Goal: Find specific page/section: Find specific page/section

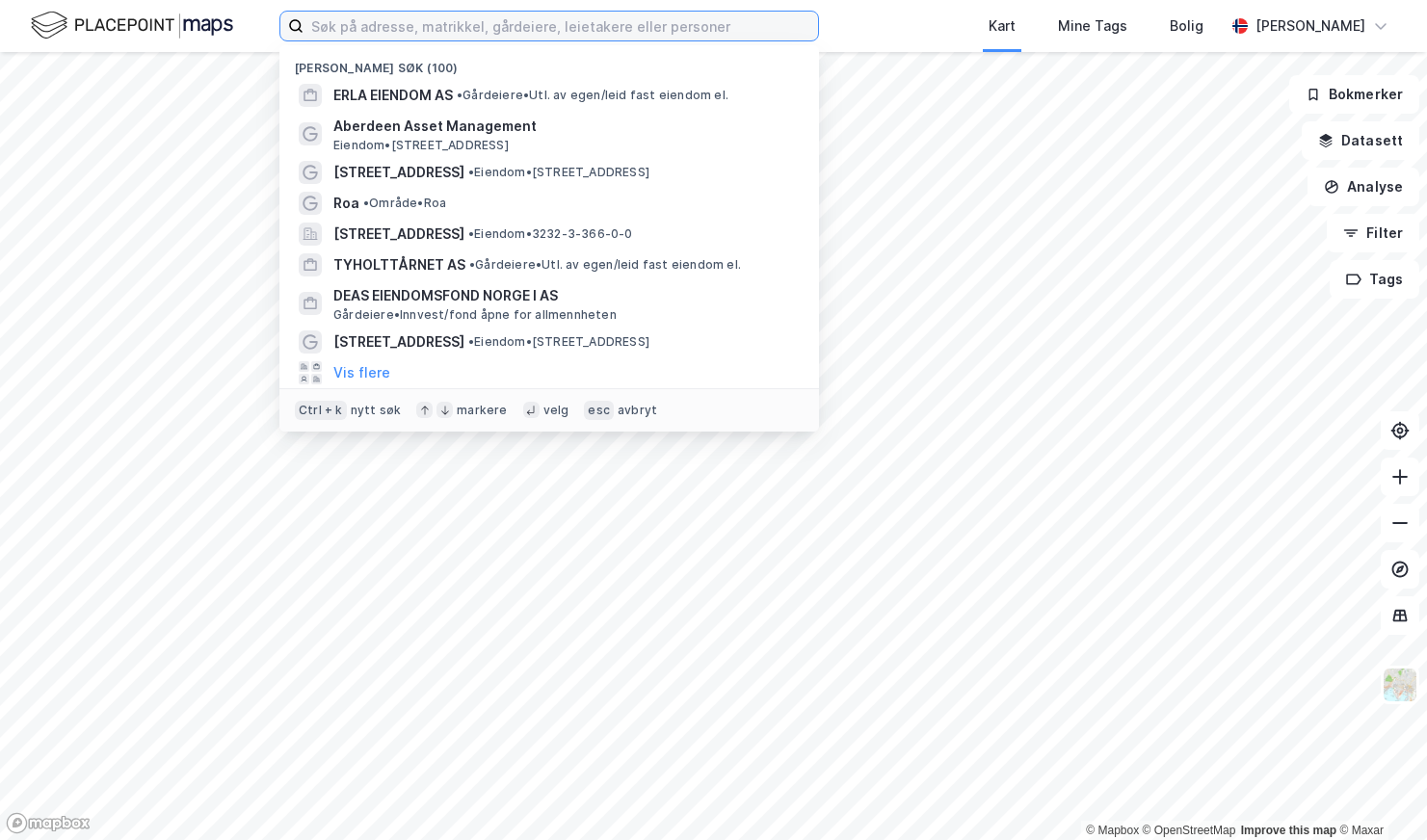
click at [593, 24] on input at bounding box center [560, 26] width 514 height 29
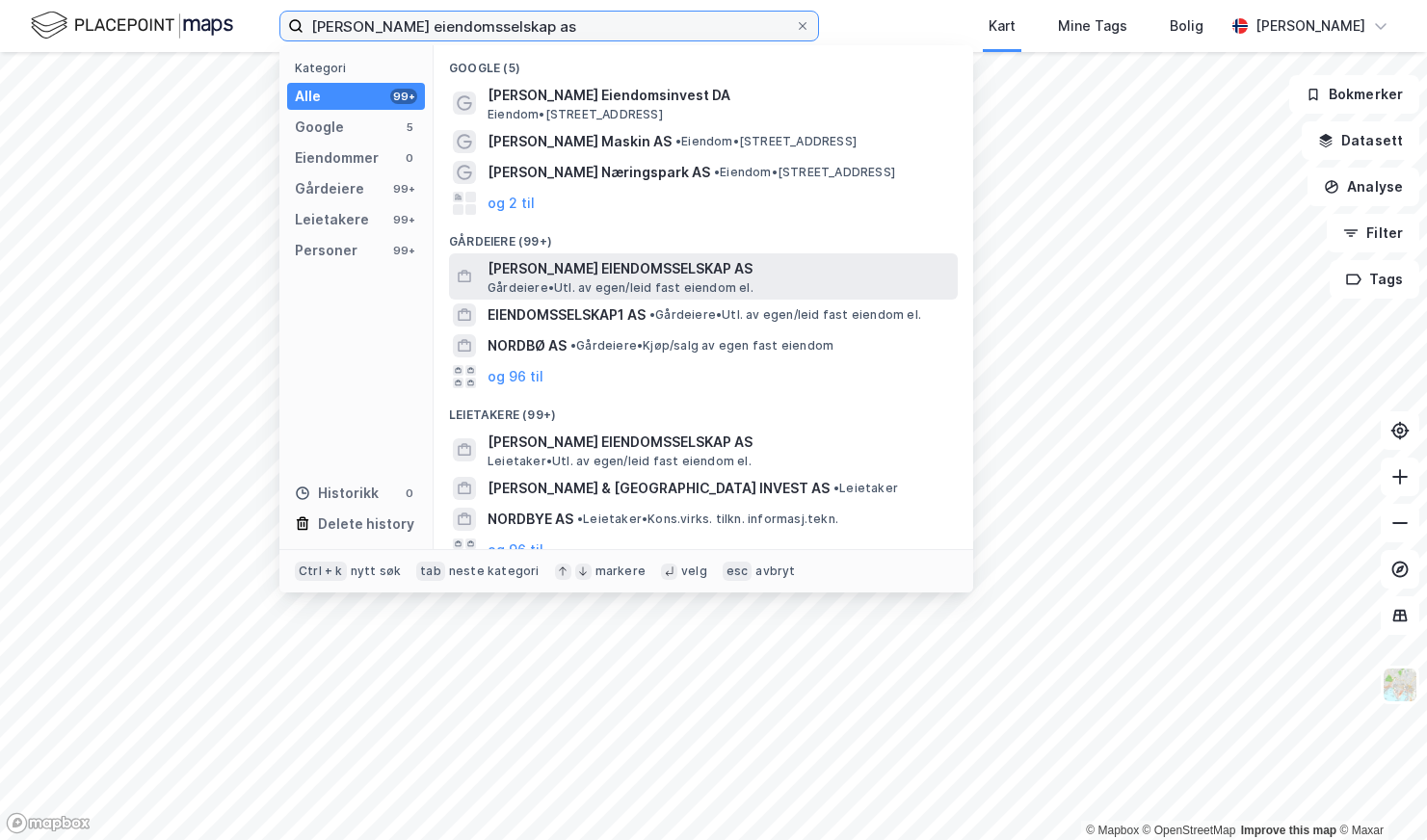
type input "[PERSON_NAME] eiendomsselskap as"
click at [585, 270] on span "[PERSON_NAME] EIENDOMSSELSKAP AS" at bounding box center [718, 269] width 462 height 23
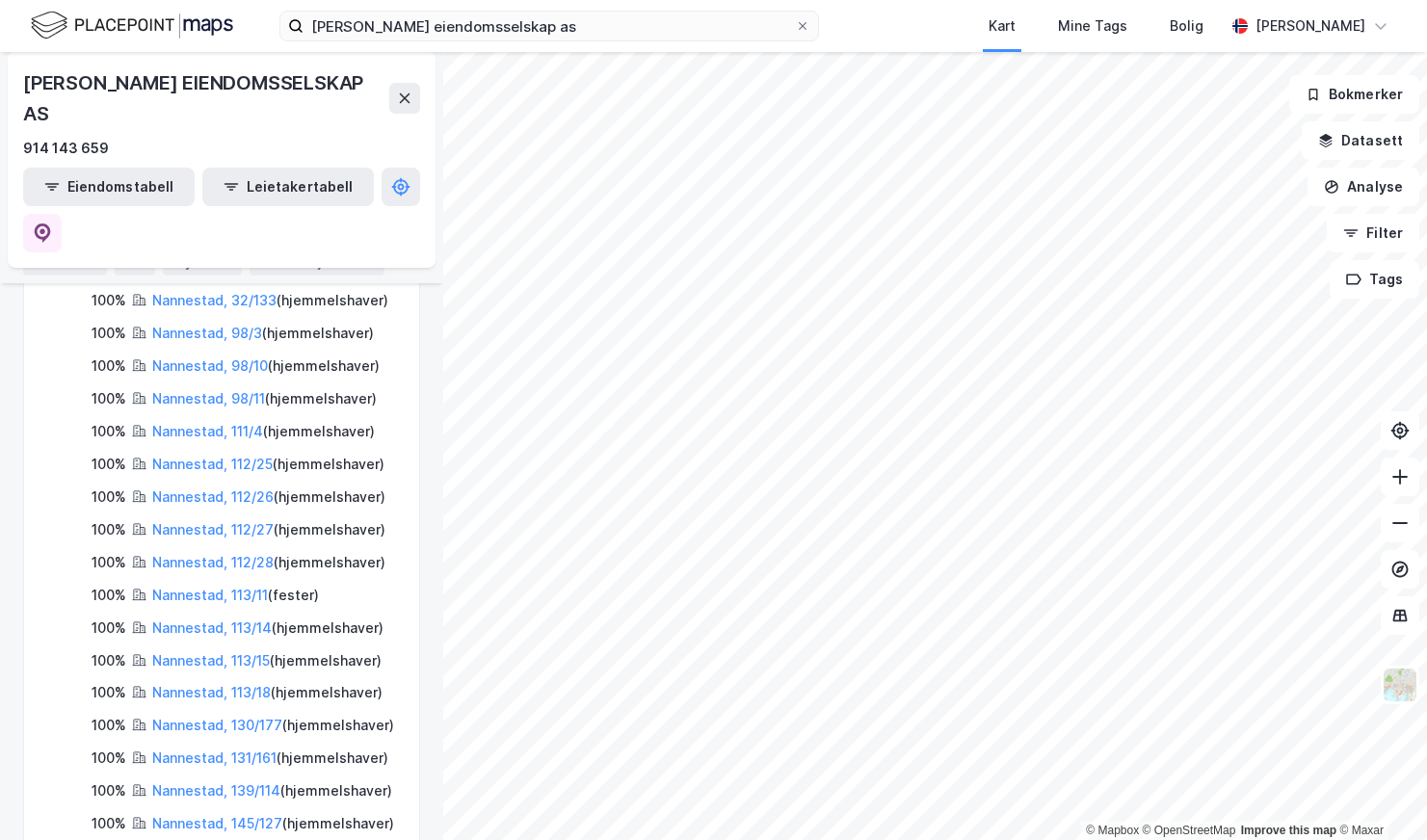
scroll to position [962, 0]
